Goal: Check status

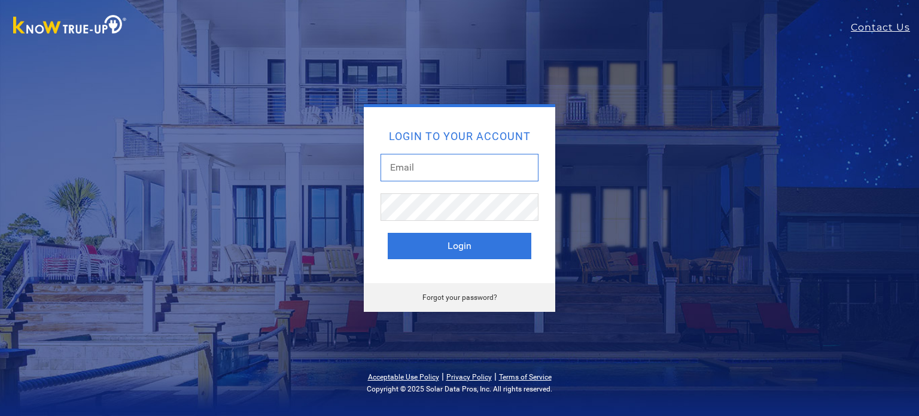
click at [454, 171] on input "text" at bounding box center [460, 168] width 158 height 28
type input "[EMAIL_ADDRESS][DOMAIN_NAME]"
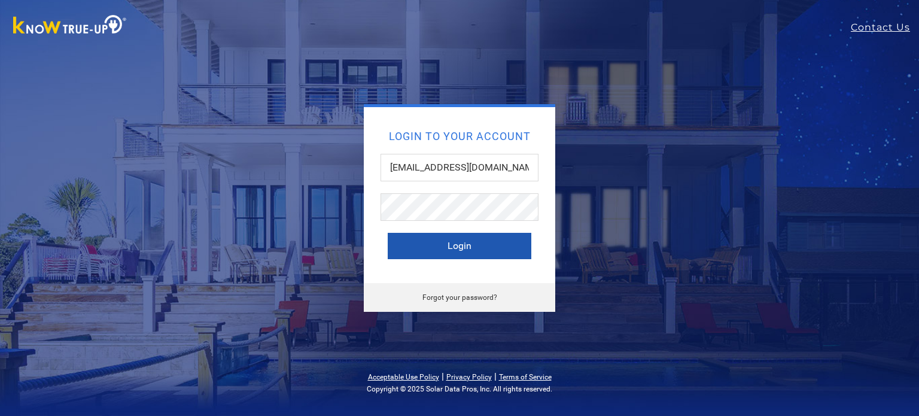
click at [462, 246] on button "Login" at bounding box center [460, 246] width 144 height 26
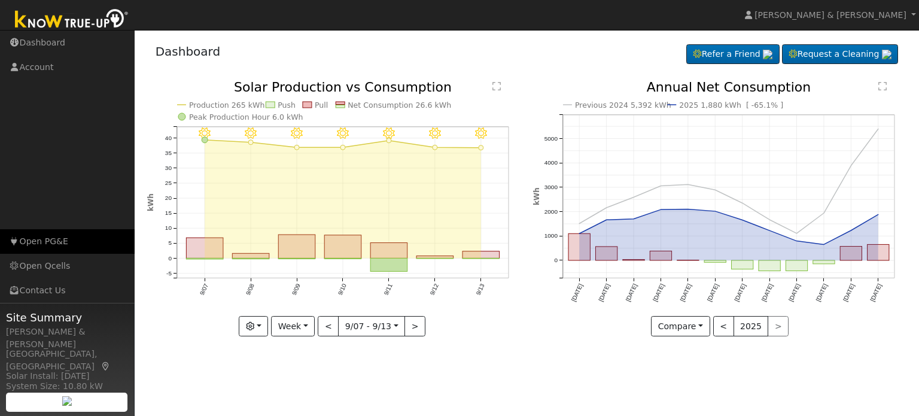
click at [34, 241] on link "Open PG&E" at bounding box center [67, 241] width 135 height 25
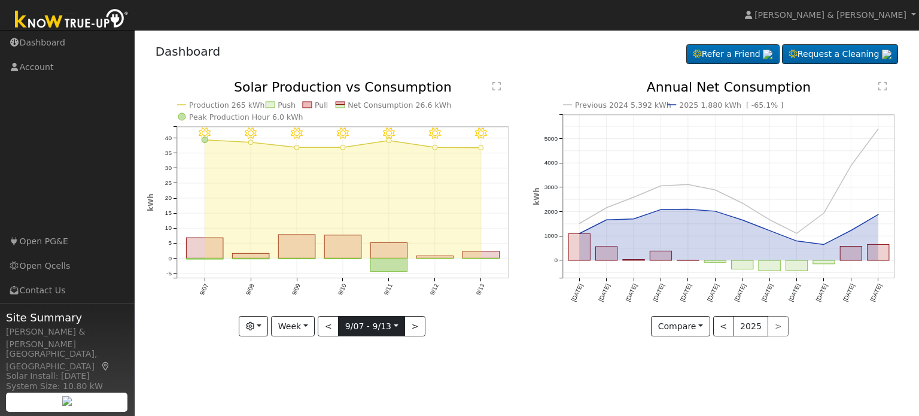
click at [385, 326] on input "2025-09-07" at bounding box center [372, 326] width 66 height 19
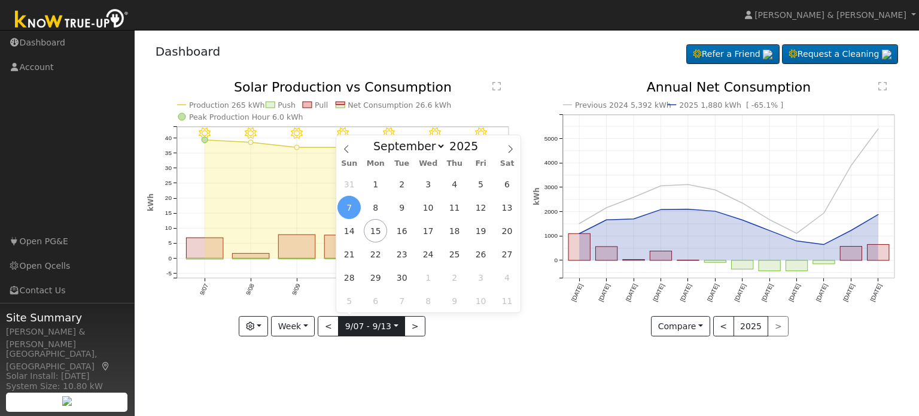
click at [385, 326] on input "2025-09-07" at bounding box center [372, 326] width 66 height 19
click at [177, 324] on icon "9/13 - Clear 9/12 - Clear 9/11 - Clear 9/10 - MostlyClear 9/09 - Clear 9/08 - C…" at bounding box center [333, 209] width 373 height 256
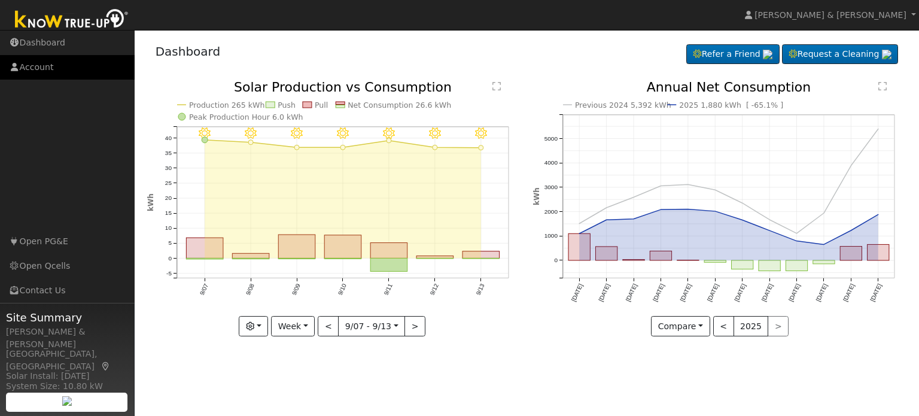
click at [38, 71] on link "Account" at bounding box center [67, 67] width 135 height 25
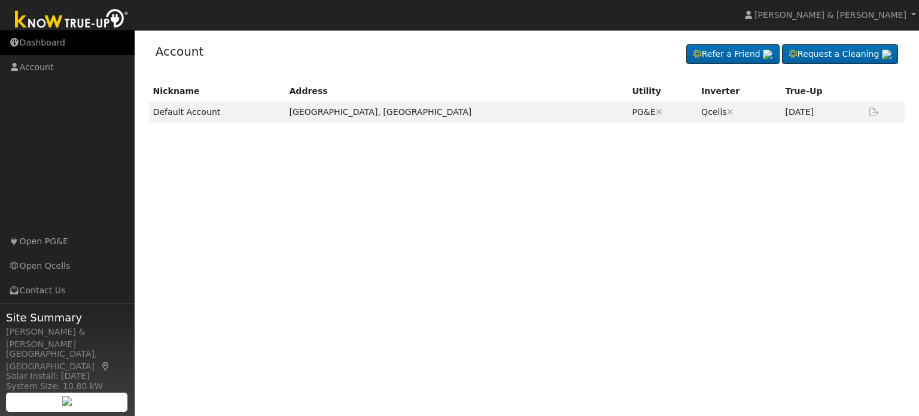
click at [62, 44] on link "Dashboard" at bounding box center [67, 43] width 135 height 25
